Goal: Transaction & Acquisition: Purchase product/service

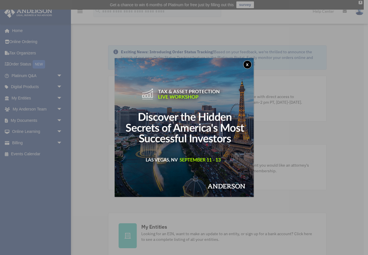
click at [248, 65] on button "x" at bounding box center [247, 64] width 9 height 9
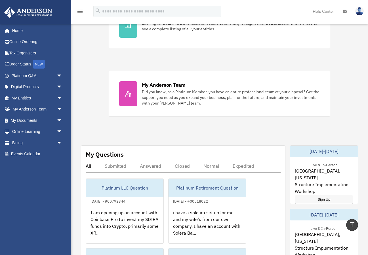
scroll to position [206, 0]
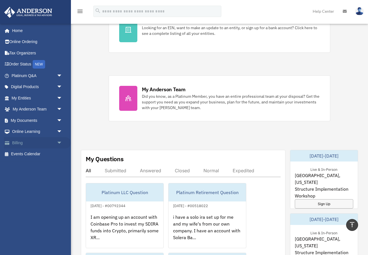
click at [58, 143] on span "arrow_drop_down" at bounding box center [62, 143] width 11 height 12
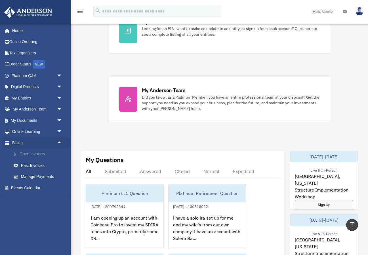
click at [37, 154] on link "$ Open Invoices" at bounding box center [39, 155] width 63 height 12
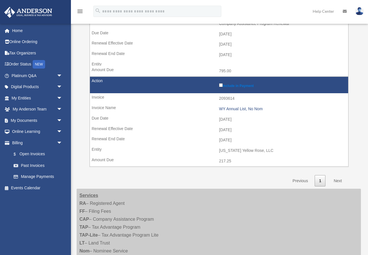
scroll to position [120, 0]
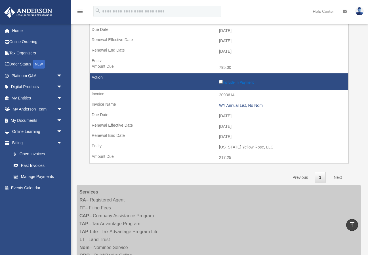
click at [338, 177] on link "Next" at bounding box center [337, 178] width 17 height 12
click at [237, 141] on td "2026-09-30" at bounding box center [219, 137] width 258 height 11
click at [182, 114] on td "2025-09-10" at bounding box center [219, 116] width 258 height 11
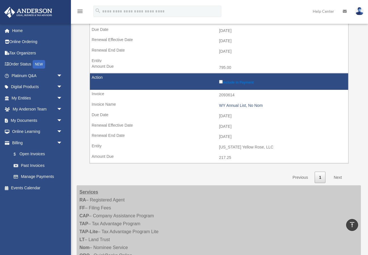
click at [185, 110] on tr "Include in Payment 2093614 WY Annual List, No Nom 2025-09-10 2025-10-01 2026-09…" at bounding box center [219, 118] width 258 height 90
click at [206, 113] on td "2025-09-10" at bounding box center [219, 116] width 258 height 11
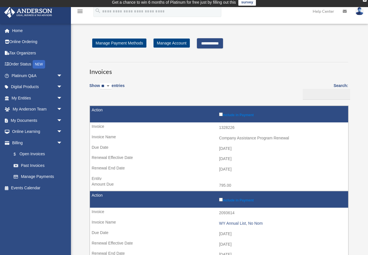
scroll to position [3, 0]
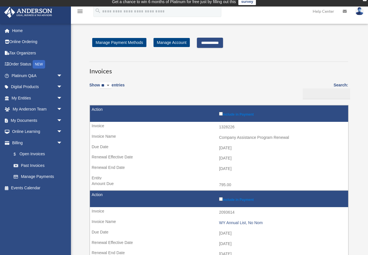
click at [211, 43] on input "**********" at bounding box center [210, 43] width 26 height 10
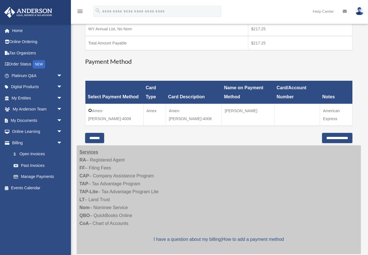
scroll to position [124, 0]
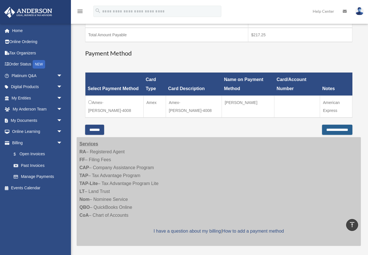
click at [337, 131] on input "**********" at bounding box center [337, 130] width 30 height 10
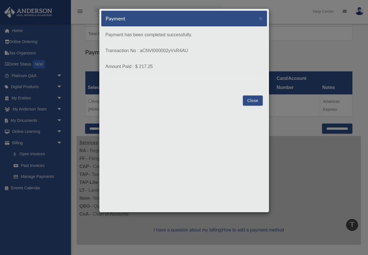
scroll to position [123, 0]
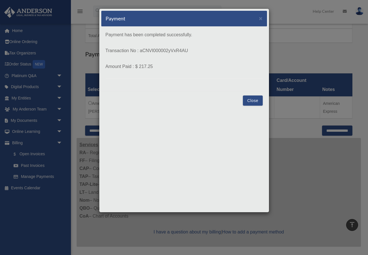
click at [253, 101] on button "Close" at bounding box center [253, 101] width 20 height 10
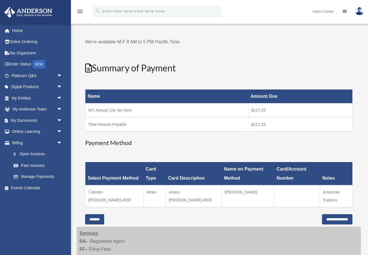
scroll to position [34, 0]
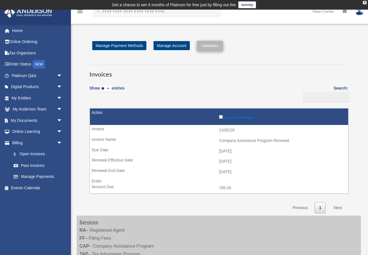
scroll to position [1, 0]
